Goal: Information Seeking & Learning: Learn about a topic

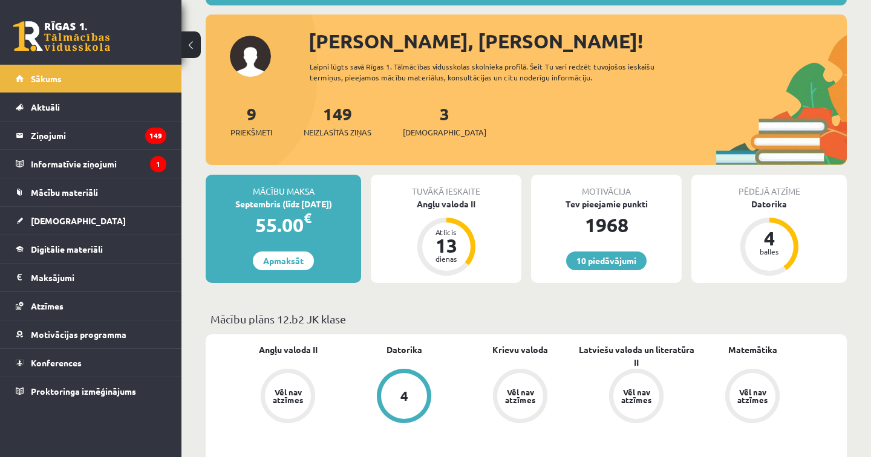
scroll to position [126, 0]
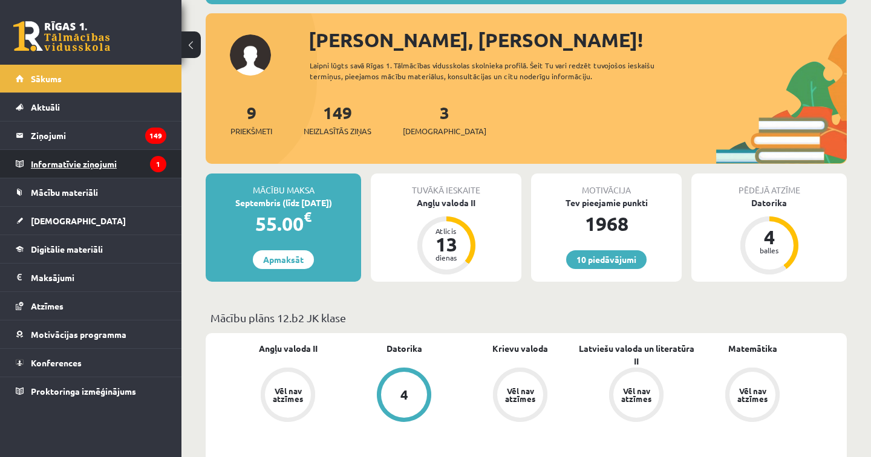
click at [94, 166] on legend "Informatīvie ziņojumi 1" at bounding box center [98, 164] width 135 height 28
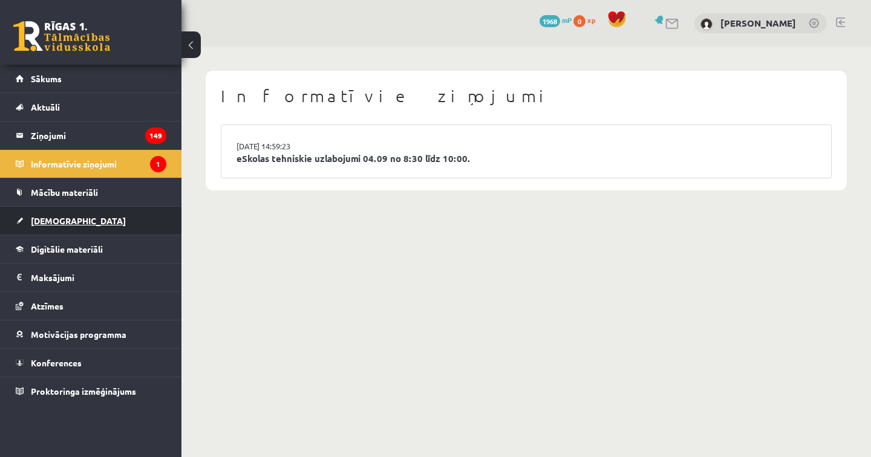
click at [53, 223] on span "[DEMOGRAPHIC_DATA]" at bounding box center [78, 220] width 95 height 11
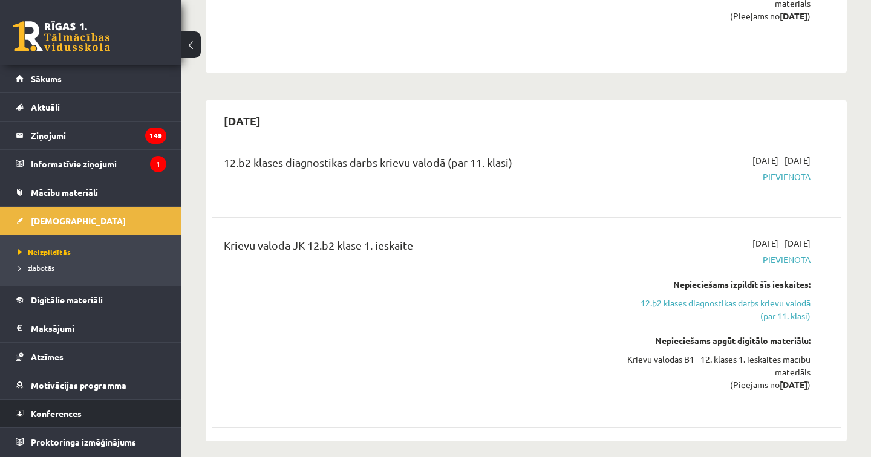
scroll to position [1290, 0]
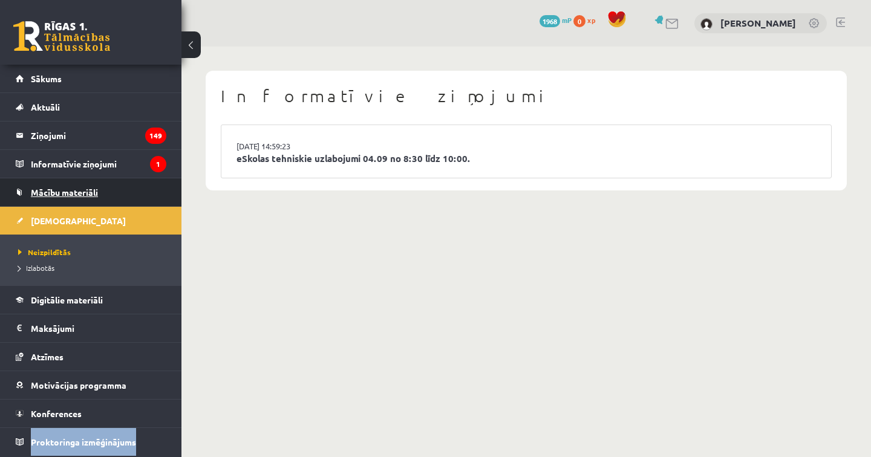
click at [82, 197] on link "Mācību materiāli" at bounding box center [91, 192] width 151 height 28
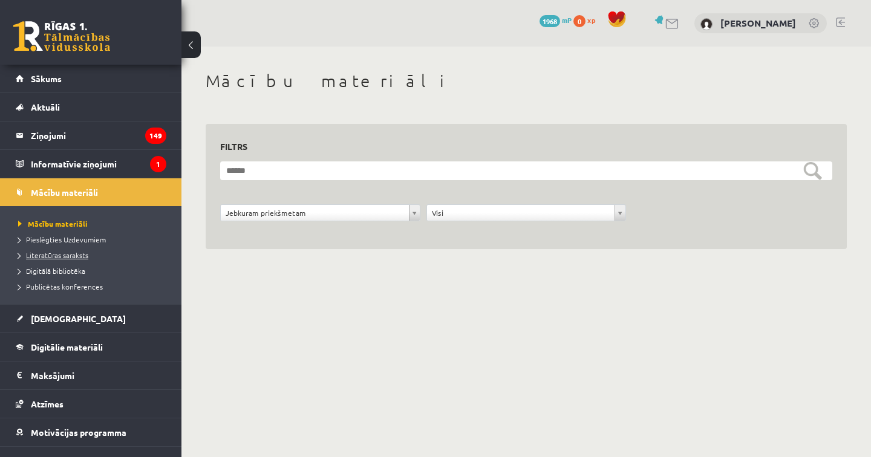
click at [68, 259] on link "Literatūras saraksts" at bounding box center [93, 255] width 151 height 11
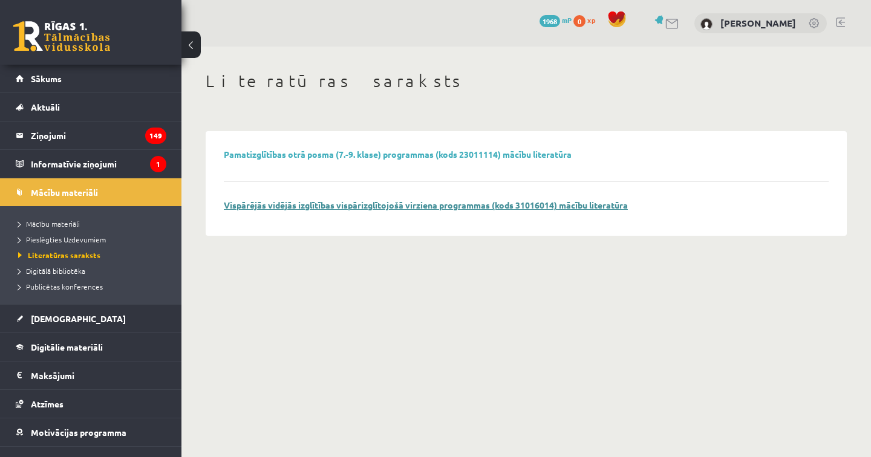
click at [295, 204] on link "Vispārējās vidējās izglītības vispārizglītojošā virziena programmas (kods 31016…" at bounding box center [426, 205] width 404 height 11
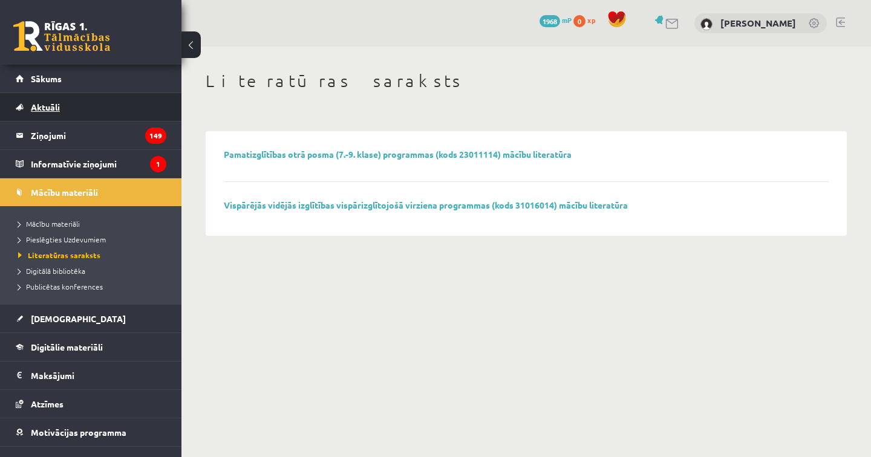
click at [62, 105] on link "Aktuāli" at bounding box center [91, 107] width 151 height 28
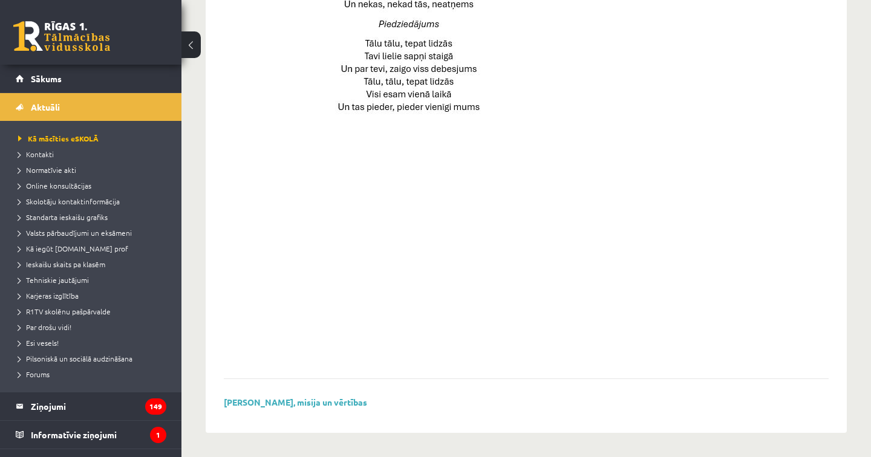
scroll to position [858, 0]
click at [96, 404] on legend "Ziņojumi 149" at bounding box center [98, 407] width 135 height 28
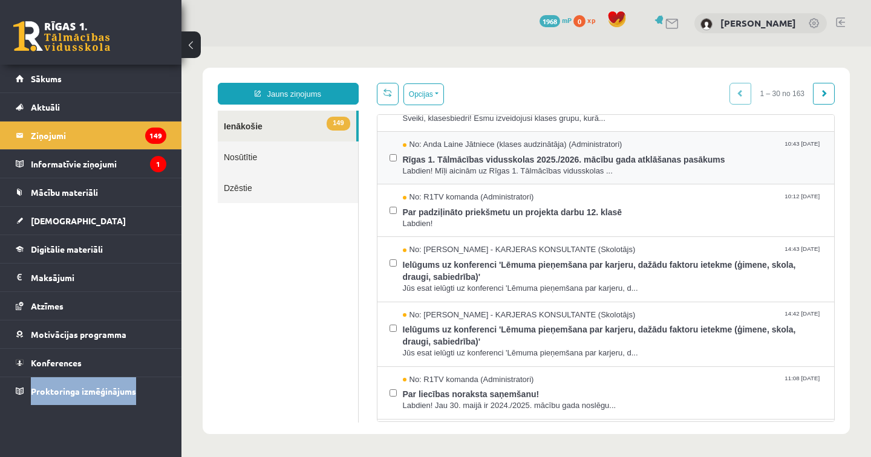
scroll to position [39, 0]
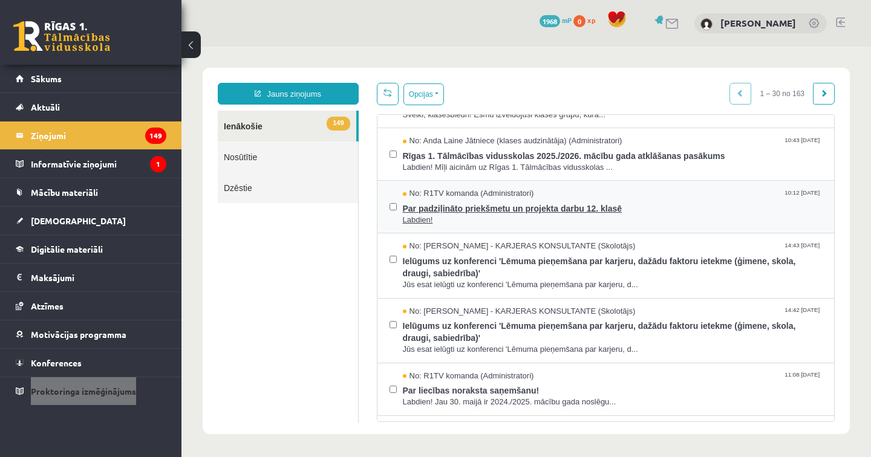
click at [431, 208] on span "Par padziļināto priekšmetu un projekta darbu 12. klasē" at bounding box center [613, 207] width 420 height 15
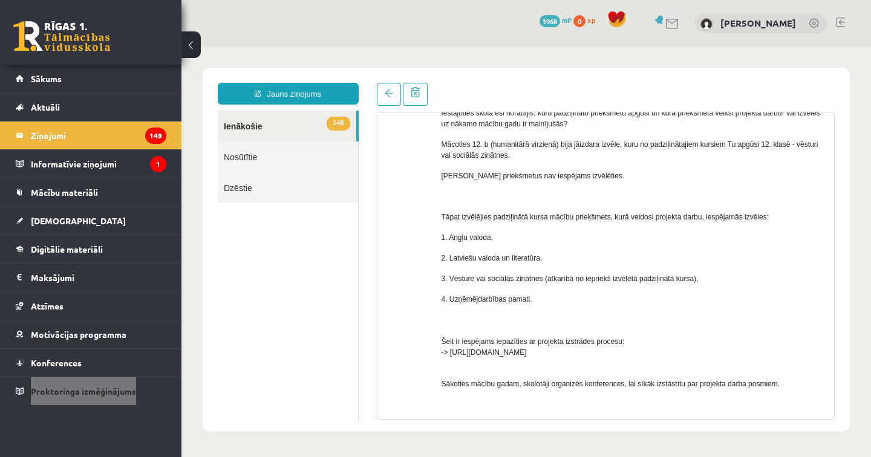
scroll to position [112, 0]
click at [557, 352] on span "Šeit ir iespējams iepazīties ar projekta izstrādes procesu: -> [URL][DOMAIN_NAM…" at bounding box center [533, 336] width 183 height 41
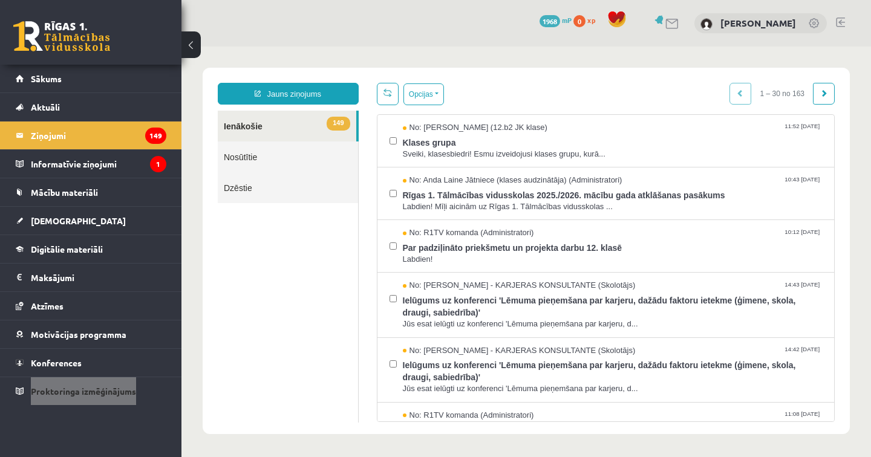
scroll to position [0, 0]
click at [442, 144] on span "Klases grupa" at bounding box center [613, 141] width 420 height 15
click at [448, 143] on span "Klases grupa" at bounding box center [613, 141] width 420 height 15
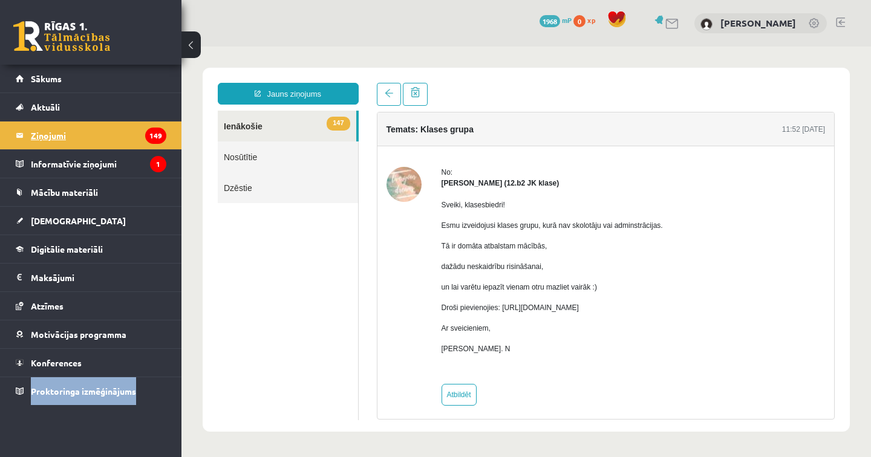
click at [51, 134] on legend "Ziņojumi 149" at bounding box center [98, 136] width 135 height 28
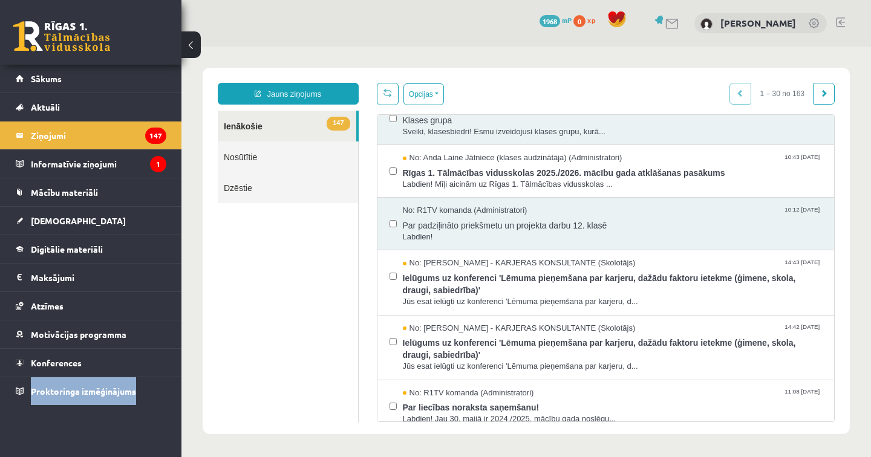
scroll to position [19, 0]
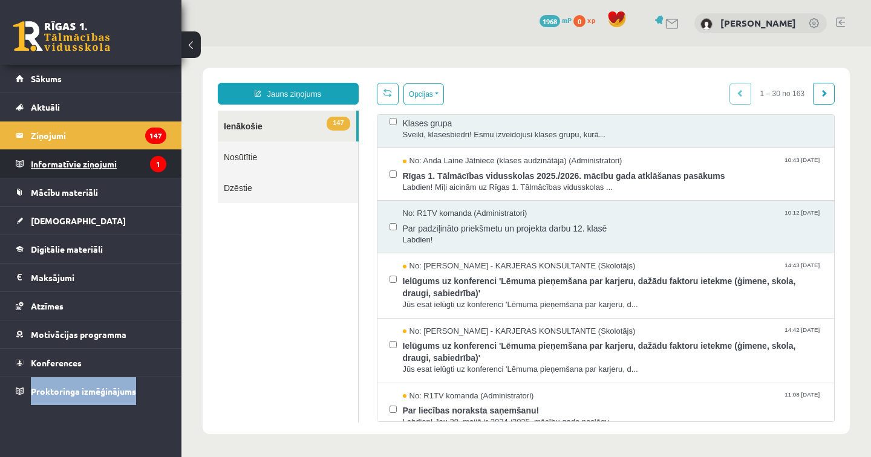
click at [62, 167] on legend "Informatīvie ziņojumi 1" at bounding box center [98, 164] width 135 height 28
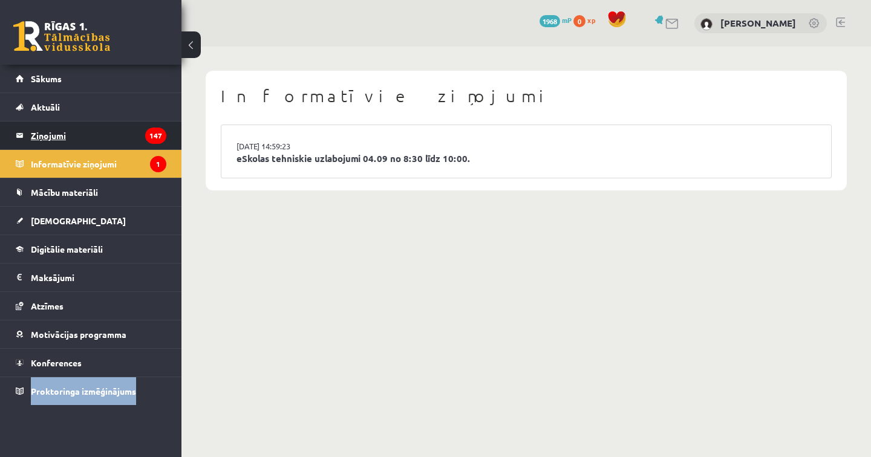
click at [59, 135] on legend "Ziņojumi 147" at bounding box center [98, 136] width 135 height 28
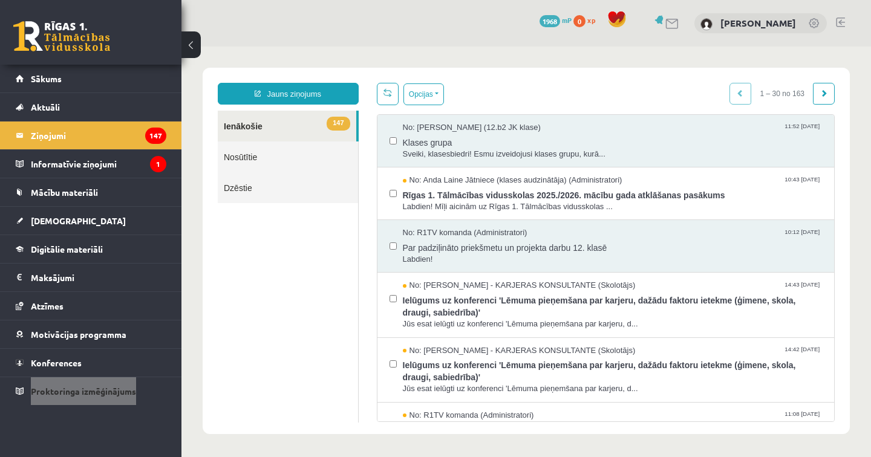
click at [258, 121] on link "147 Ienākošie" at bounding box center [287, 126] width 139 height 31
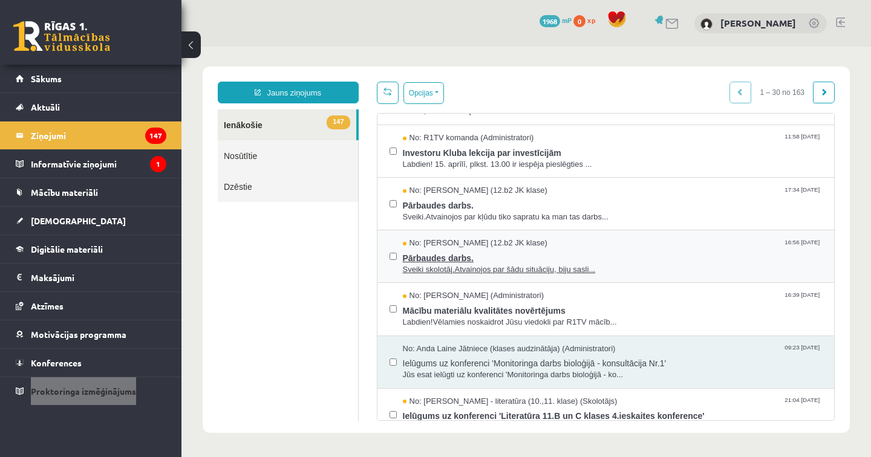
scroll to position [1, 0]
click at [460, 354] on span "Ielūgums uz konferenci 'Monitoringa darbs bioloģijā - konsultācija Nr.1'" at bounding box center [613, 361] width 420 height 15
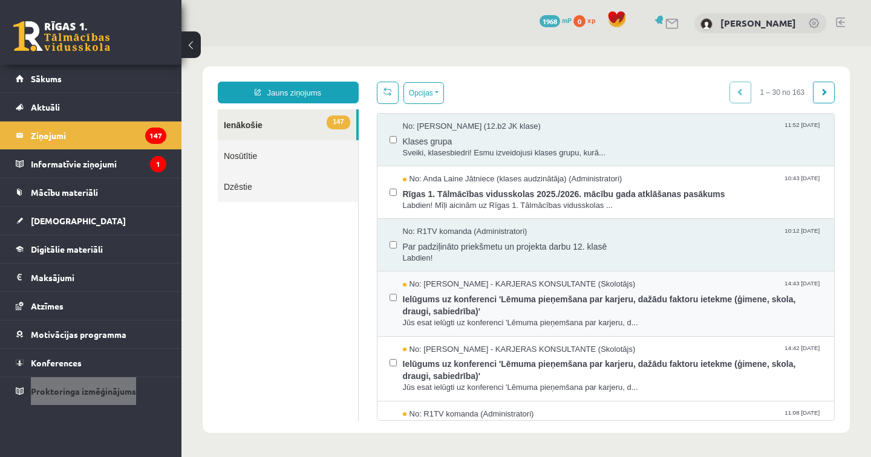
scroll to position [0, 0]
click at [487, 247] on span "Par padziļināto priekšmetu un projekta darbu 12. klasē" at bounding box center [613, 245] width 420 height 15
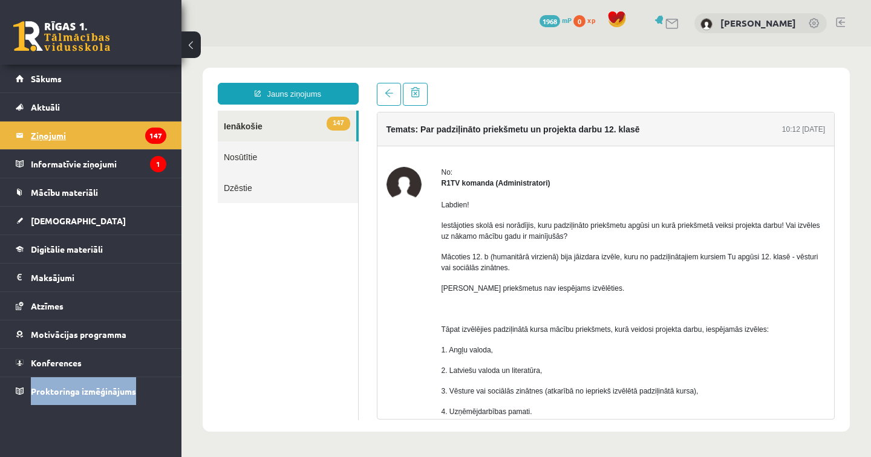
click at [48, 135] on legend "Ziņojumi 147" at bounding box center [98, 136] width 135 height 28
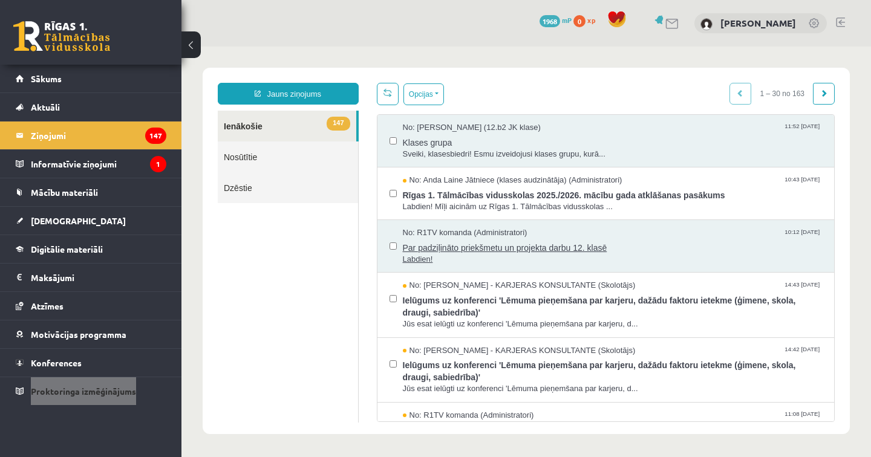
click at [515, 247] on span "Par padziļināto priekšmetu un projekta darbu 12. klasē" at bounding box center [613, 246] width 420 height 15
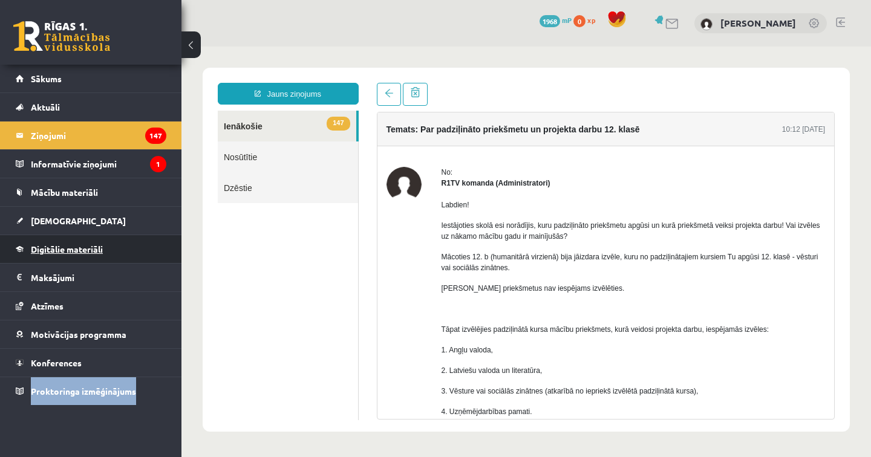
click at [82, 249] on span "Digitālie materiāli" at bounding box center [67, 249] width 72 height 11
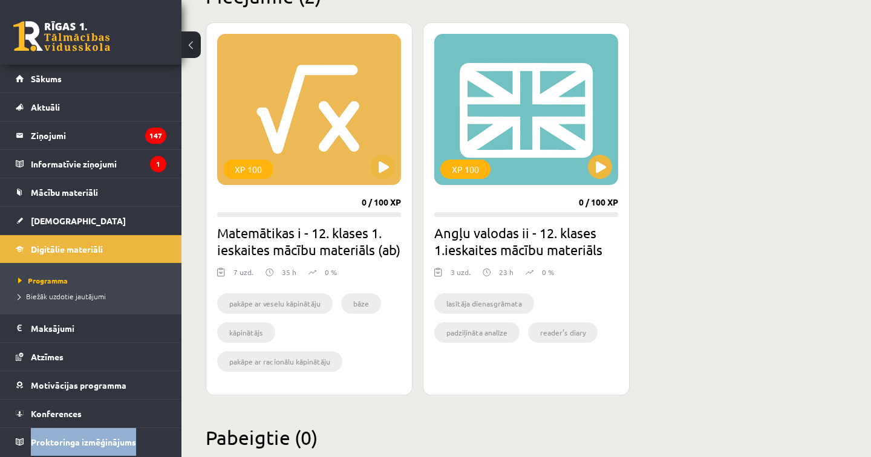
scroll to position [336, 0]
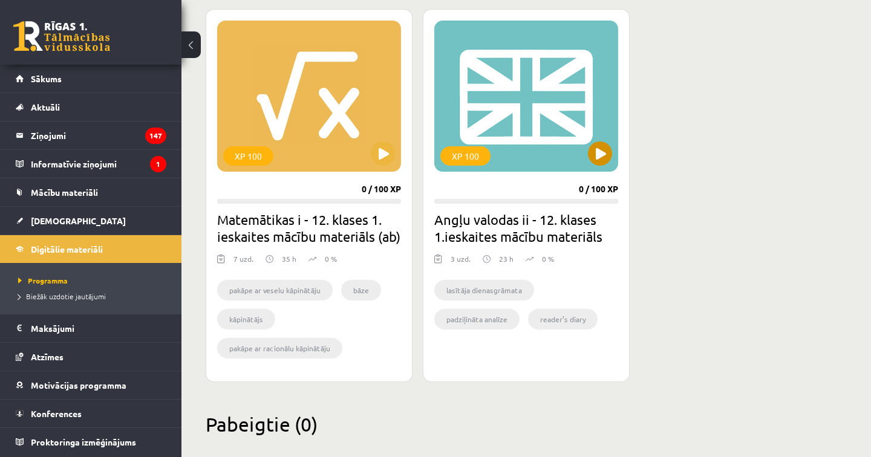
click at [523, 110] on div "XP 100" at bounding box center [526, 96] width 184 height 151
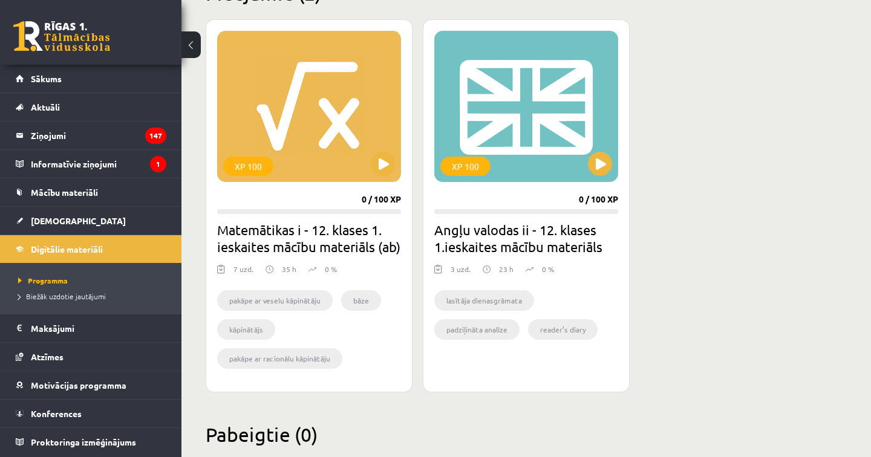
scroll to position [325, 0]
click at [478, 336] on li "padziļināta analīze" at bounding box center [476, 330] width 85 height 21
click at [507, 307] on li "lasītāja dienasgrāmata" at bounding box center [484, 301] width 100 height 21
click at [526, 129] on div "XP 100" at bounding box center [526, 106] width 184 height 151
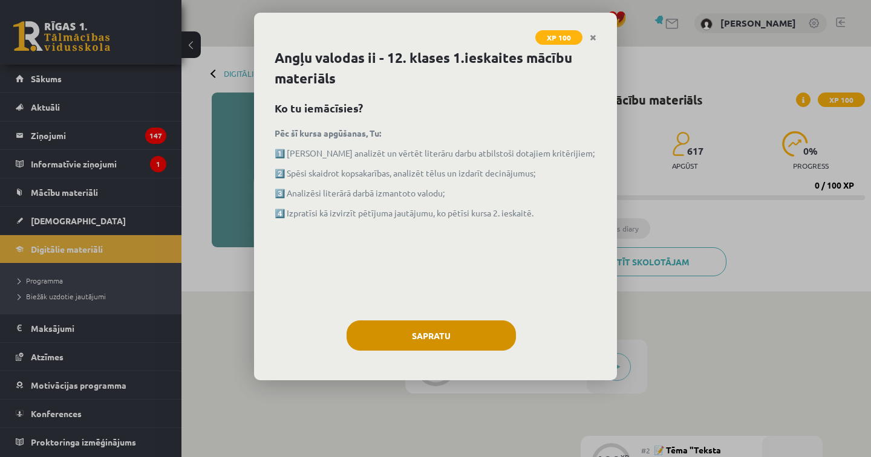
click at [407, 331] on button "Sapratu" at bounding box center [431, 336] width 169 height 30
